Goal: Task Accomplishment & Management: Manage account settings

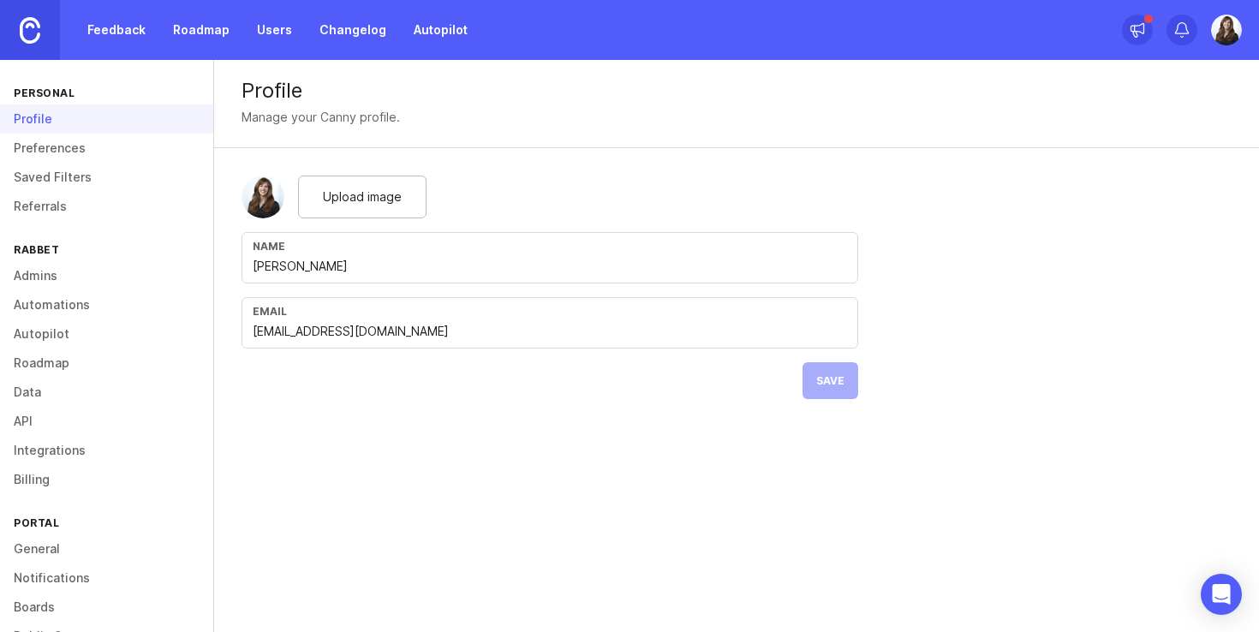
scroll to position [128, 0]
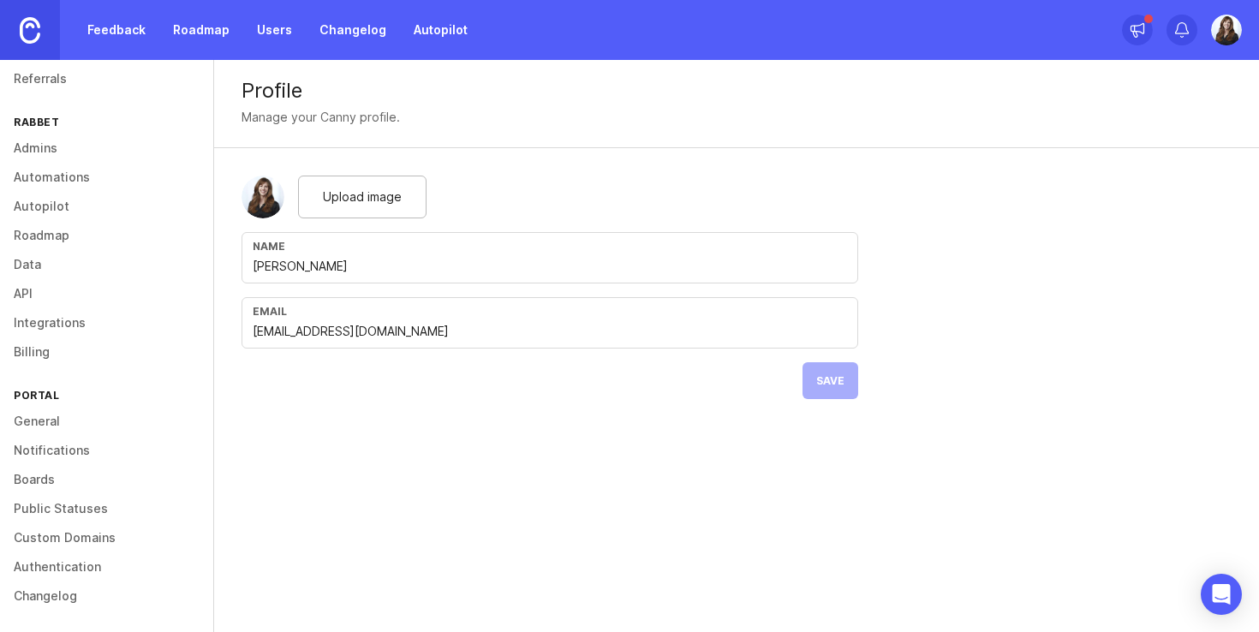
click at [53, 323] on link "Integrations" at bounding box center [106, 322] width 213 height 29
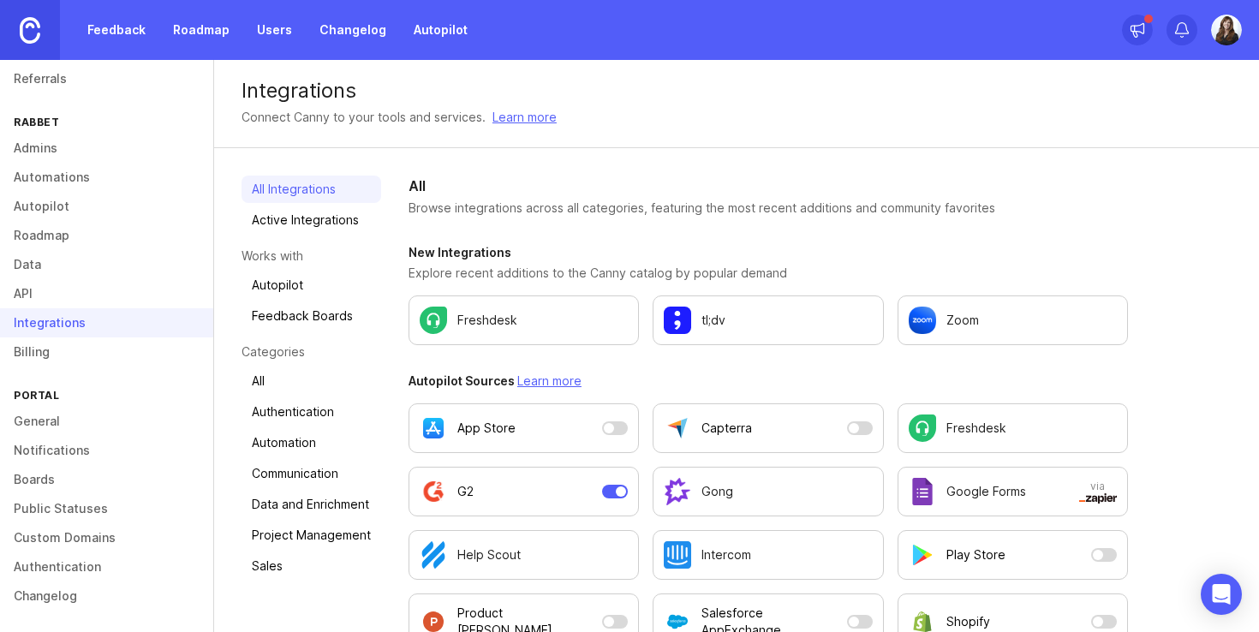
scroll to position [91, 0]
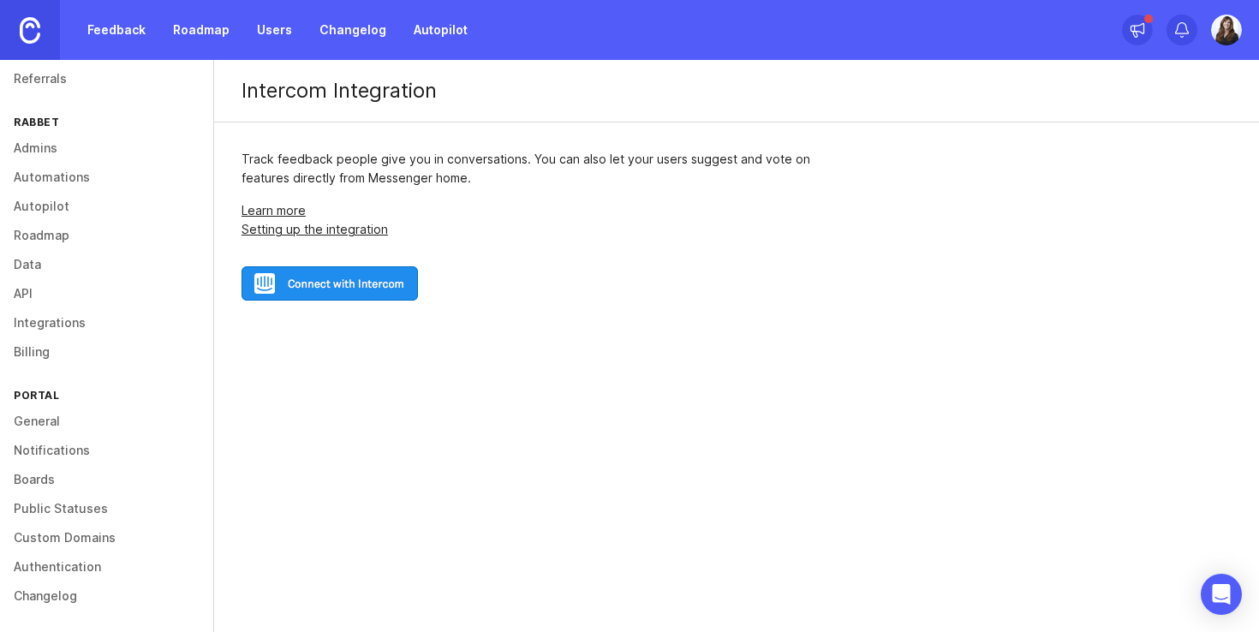
click at [351, 277] on img at bounding box center [329, 283] width 176 height 34
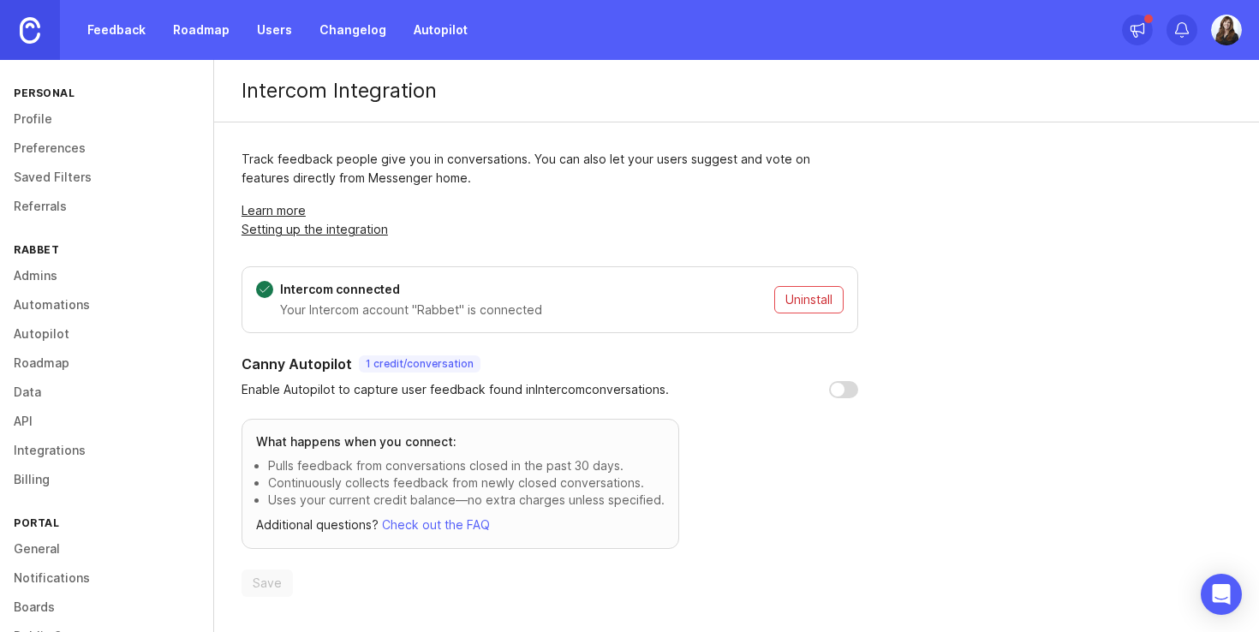
click at [839, 390] on input "checkbox" at bounding box center [843, 389] width 29 height 17
checkbox input "true"
click at [277, 582] on span "Save" at bounding box center [267, 583] width 29 height 17
click at [348, 229] on link "Setting up the integration" at bounding box center [314, 229] width 146 height 15
click at [357, 289] on p "Intercom connected" at bounding box center [523, 289] width 487 height 17
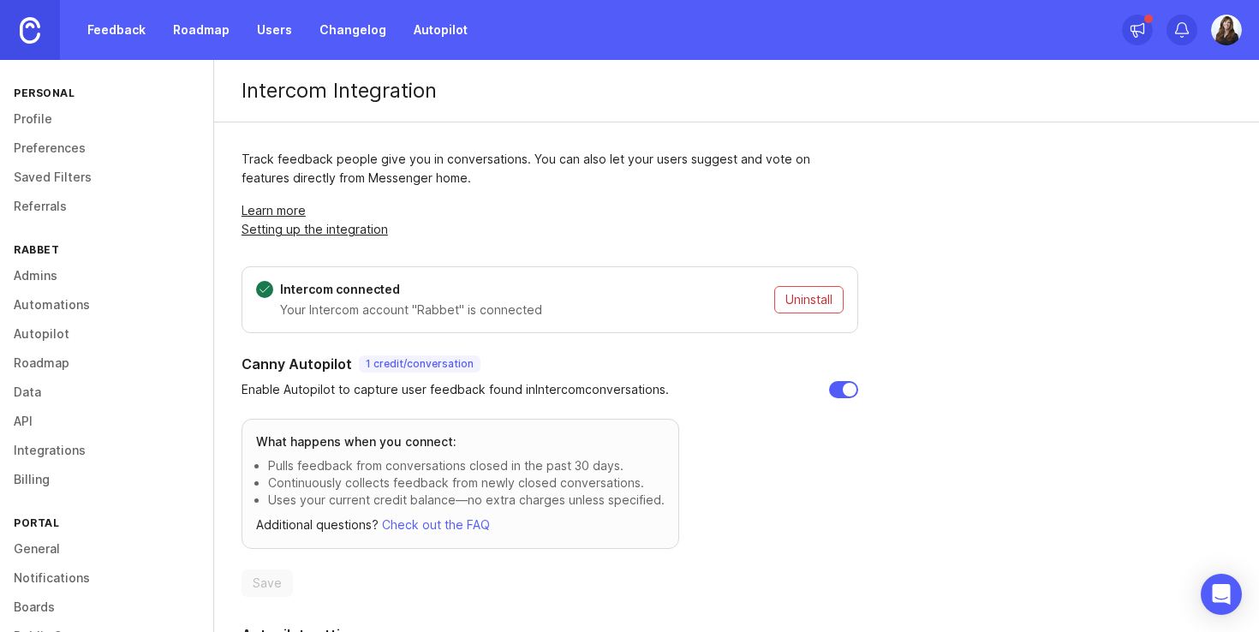
scroll to position [179, 0]
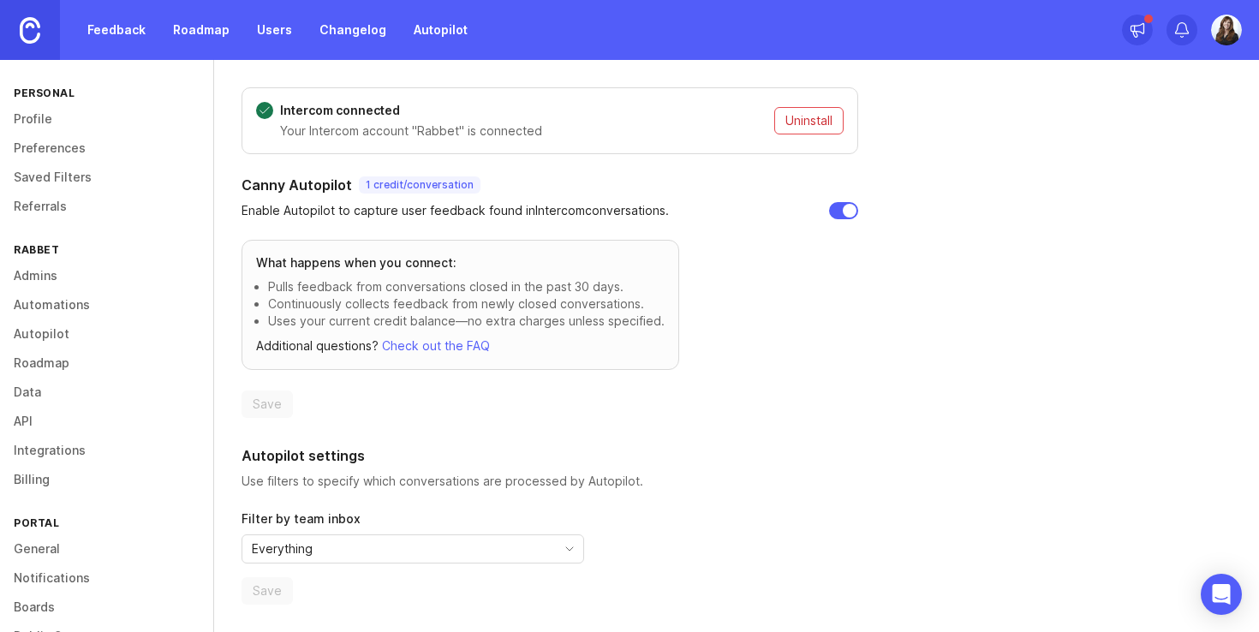
click at [566, 542] on icon "toggle icon" at bounding box center [569, 549] width 27 height 14
click at [719, 532] on div "Autopilot settings Use filters to specify which conversations are processed by …" at bounding box center [549, 524] width 617 height 159
click at [42, 450] on link "Integrations" at bounding box center [106, 450] width 213 height 29
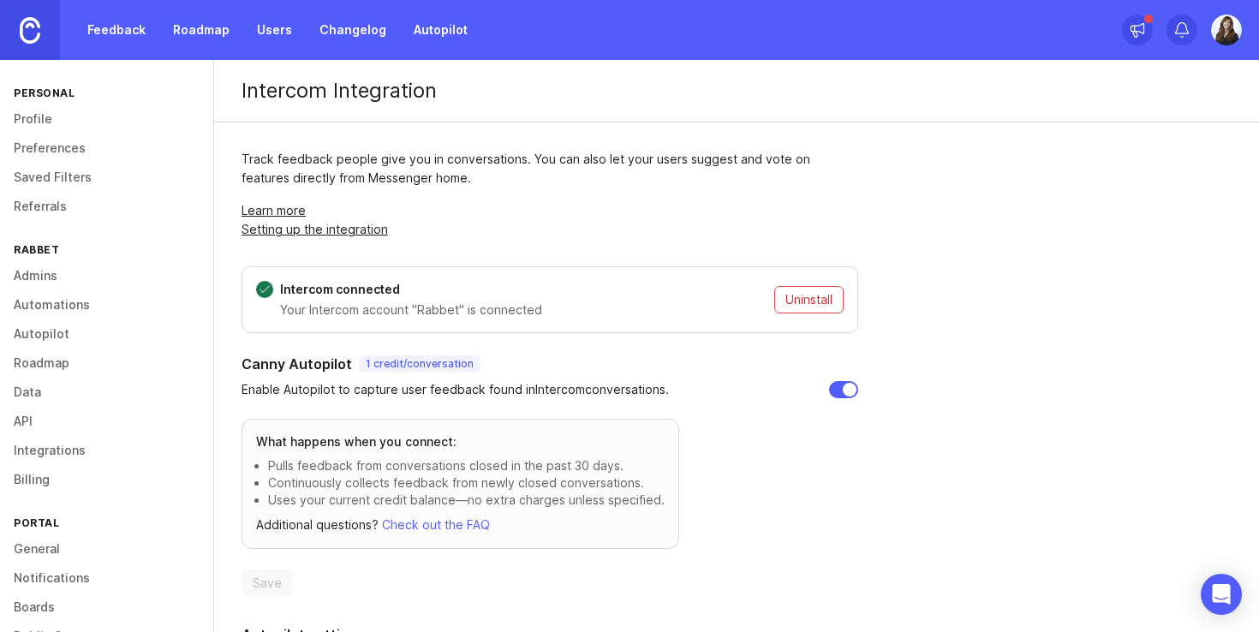
click at [392, 300] on div "Intercom connected Your Intercom account "Rabbet" is connected Uninstall" at bounding box center [549, 299] width 617 height 67
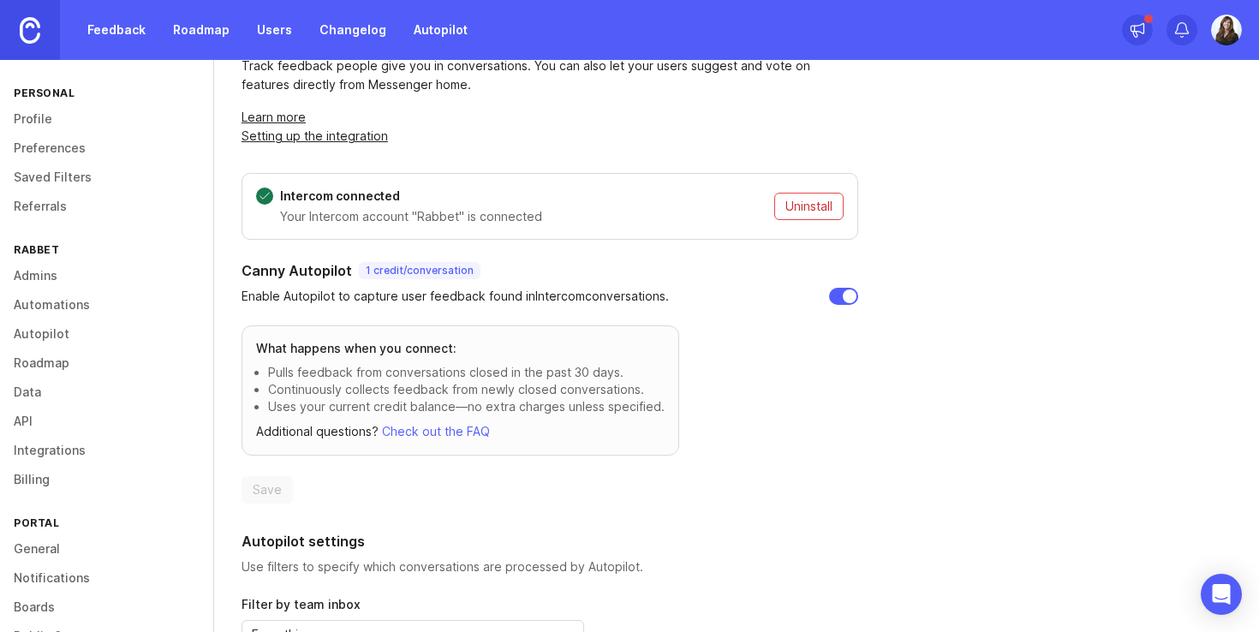
scroll to position [179, 0]
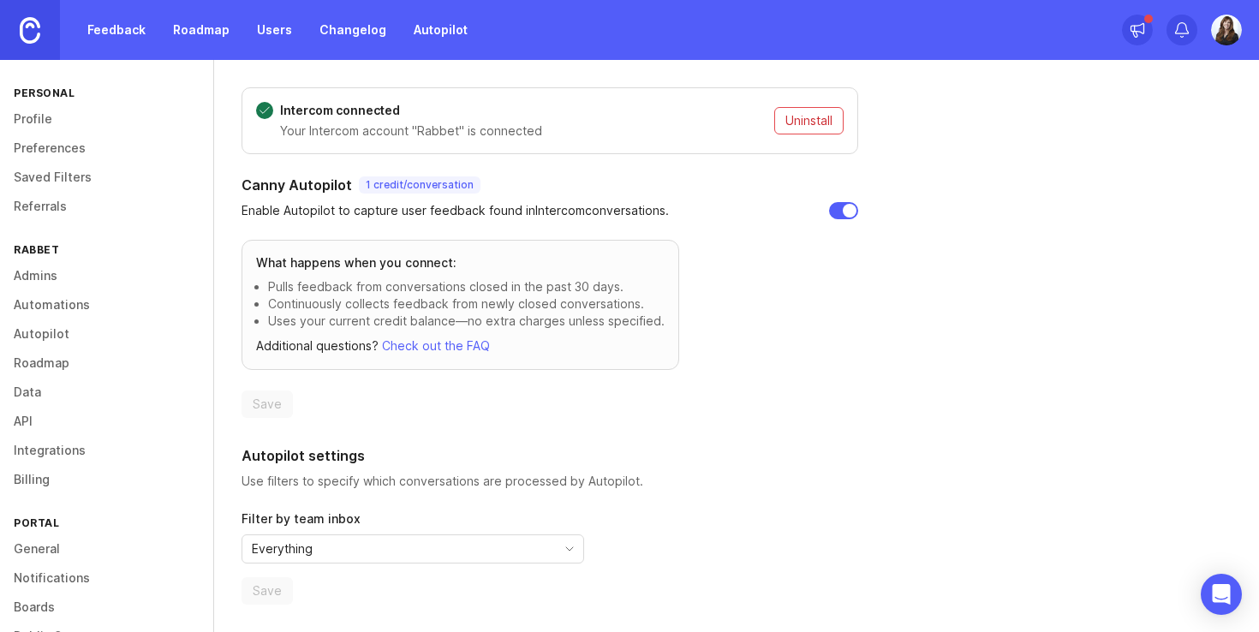
click at [59, 442] on link "Integrations" at bounding box center [106, 450] width 213 height 29
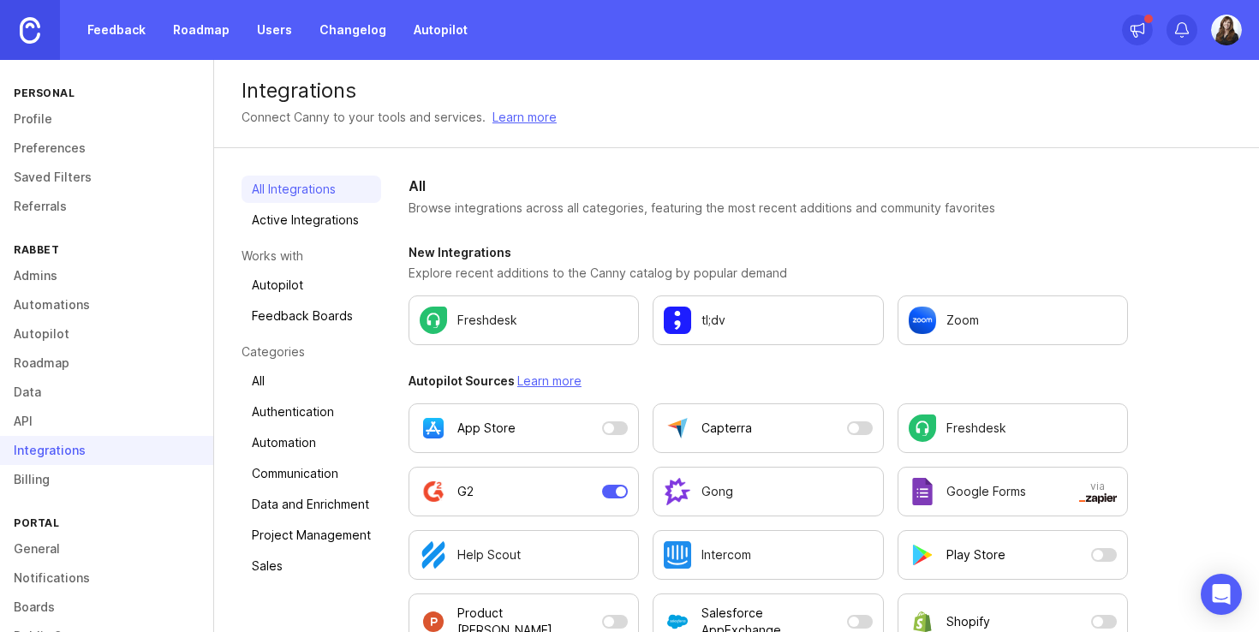
click at [302, 222] on link "Active Integrations" at bounding box center [311, 219] width 140 height 27
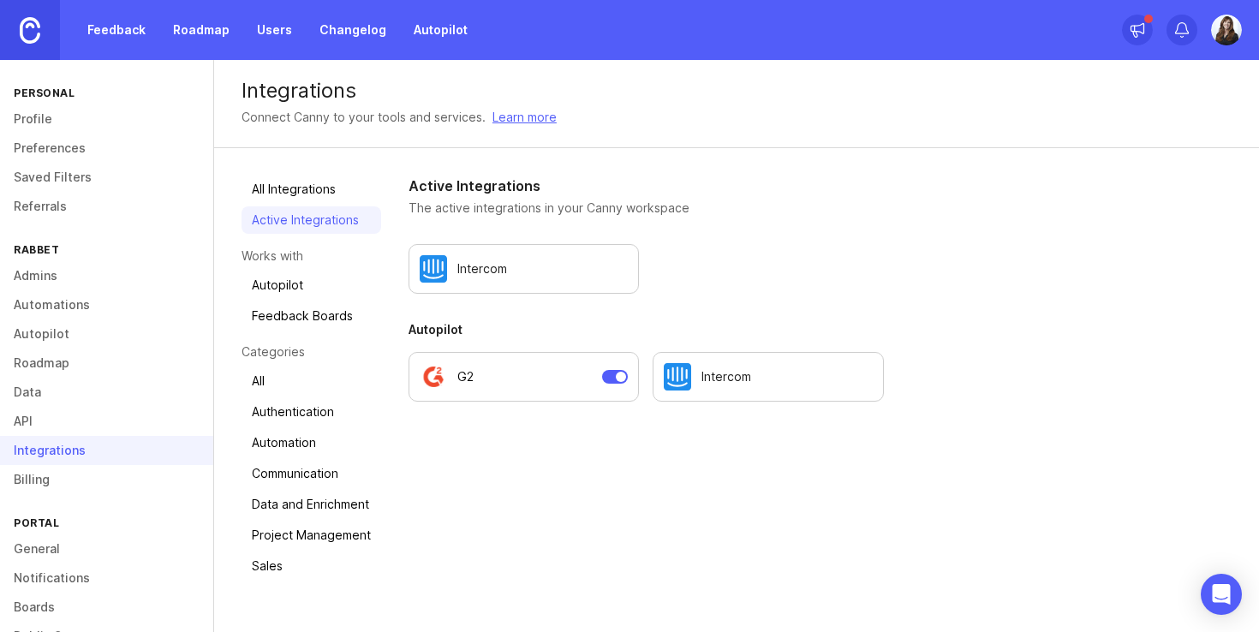
click at [114, 29] on link "Feedback" at bounding box center [116, 30] width 79 height 31
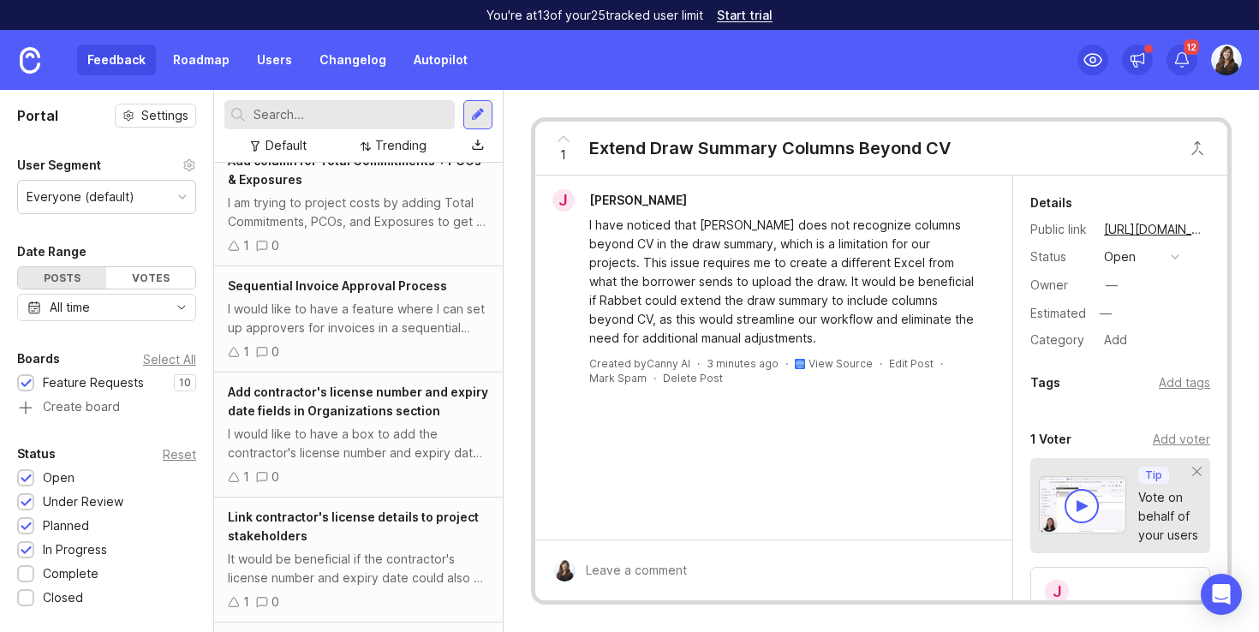
scroll to position [295, 0]
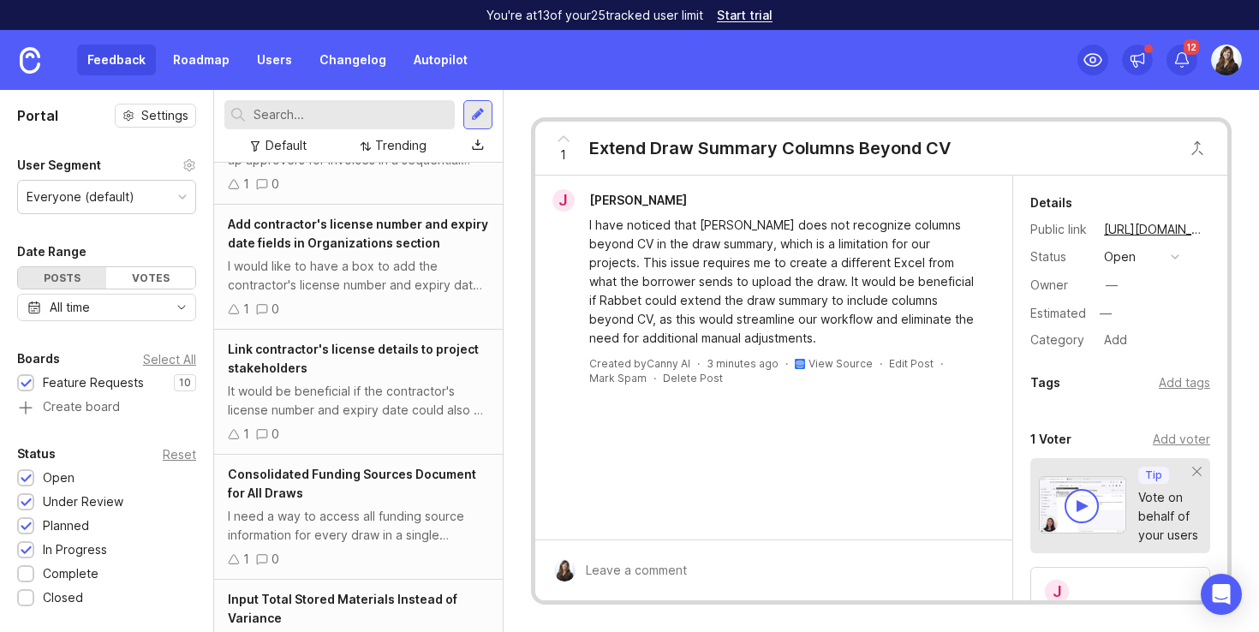
click at [348, 295] on div "Add contractor's license number and expiry date fields in Organizations section…" at bounding box center [358, 267] width 289 height 125
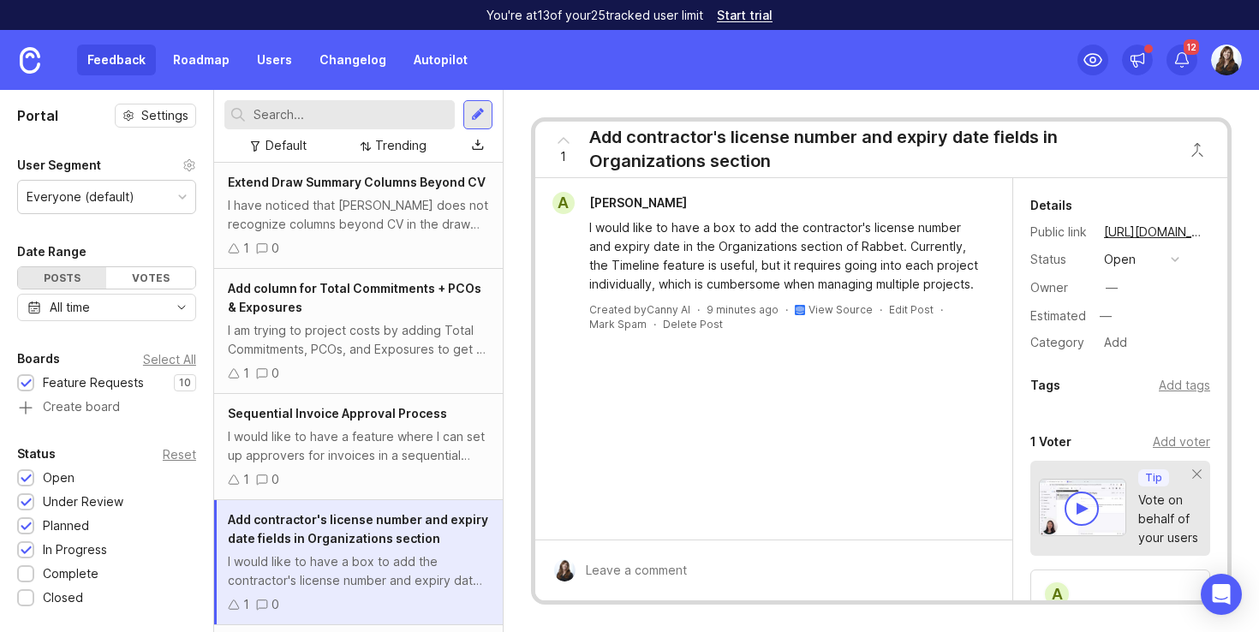
click at [337, 217] on div "I have noticed that [PERSON_NAME] does not recognize columns beyond CV in the d…" at bounding box center [358, 215] width 261 height 38
